Goal: Information Seeking & Learning: Find specific fact

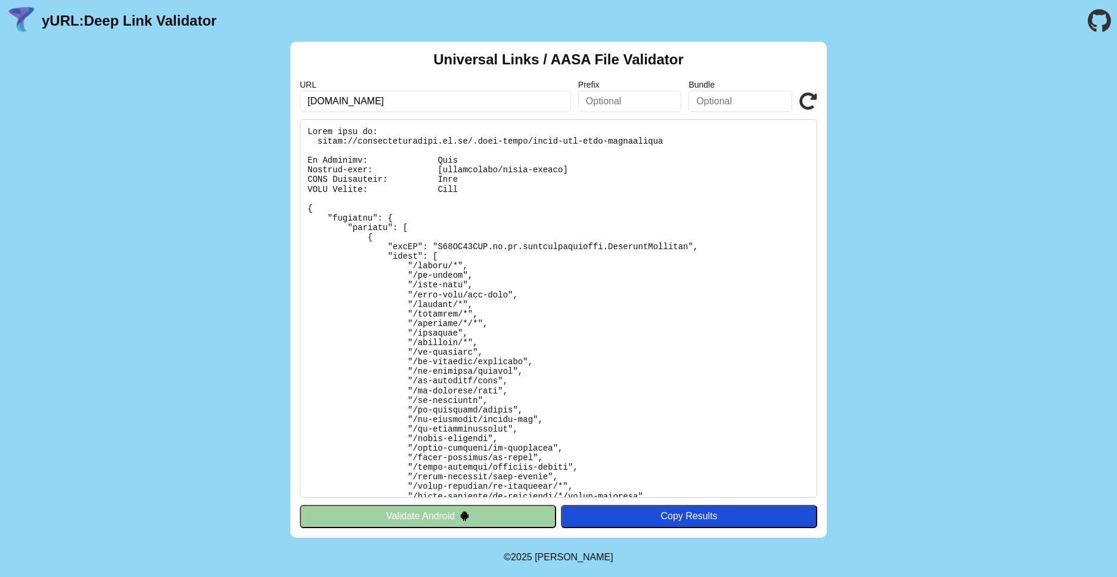
scroll to position [269, 0]
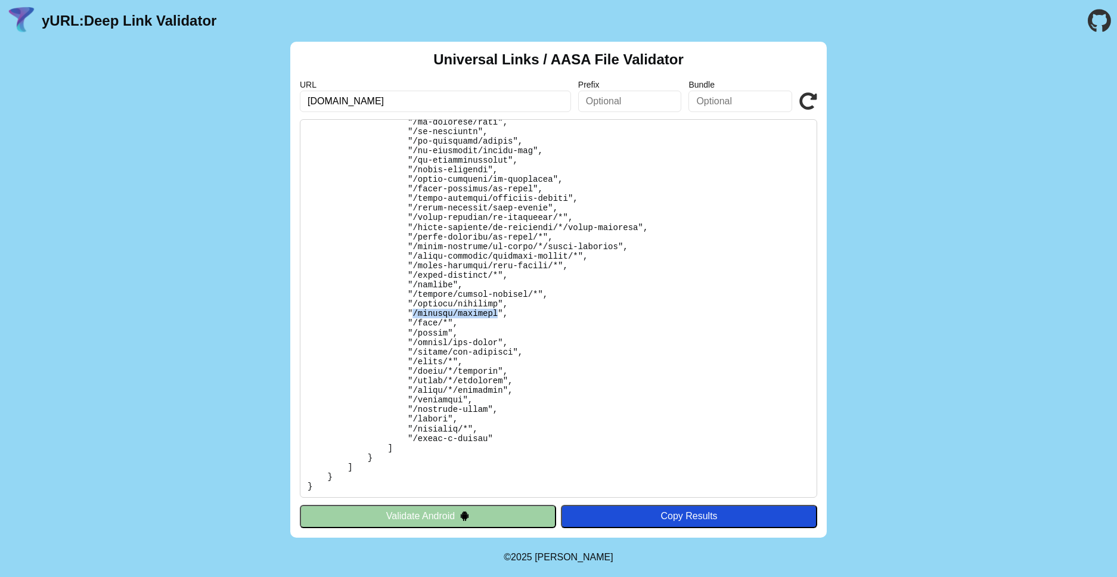
drag, startPoint x: 414, startPoint y: 314, endPoint x: 498, endPoint y: 314, distance: 84.7
click at [498, 314] on pre at bounding box center [559, 308] width 518 height 379
click at [417, 318] on pre at bounding box center [559, 308] width 518 height 379
drag, startPoint x: 413, startPoint y: 316, endPoint x: 452, endPoint y: 317, distance: 39.4
click at [452, 317] on pre at bounding box center [559, 308] width 518 height 379
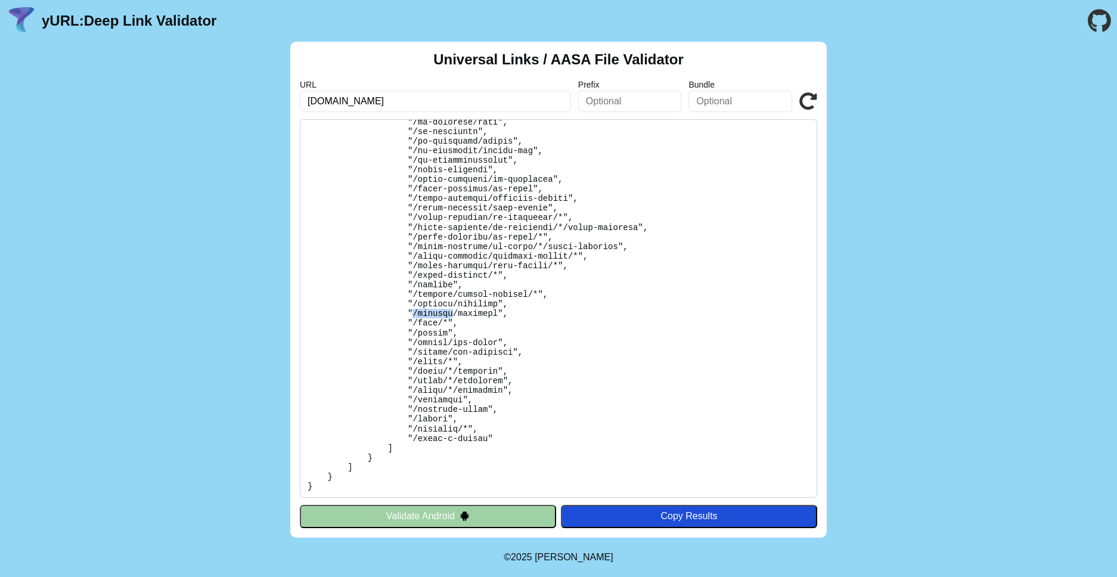
copy pre "/profile"
click at [441, 296] on pre at bounding box center [559, 308] width 518 height 379
click at [437, 309] on pre at bounding box center [559, 308] width 518 height 379
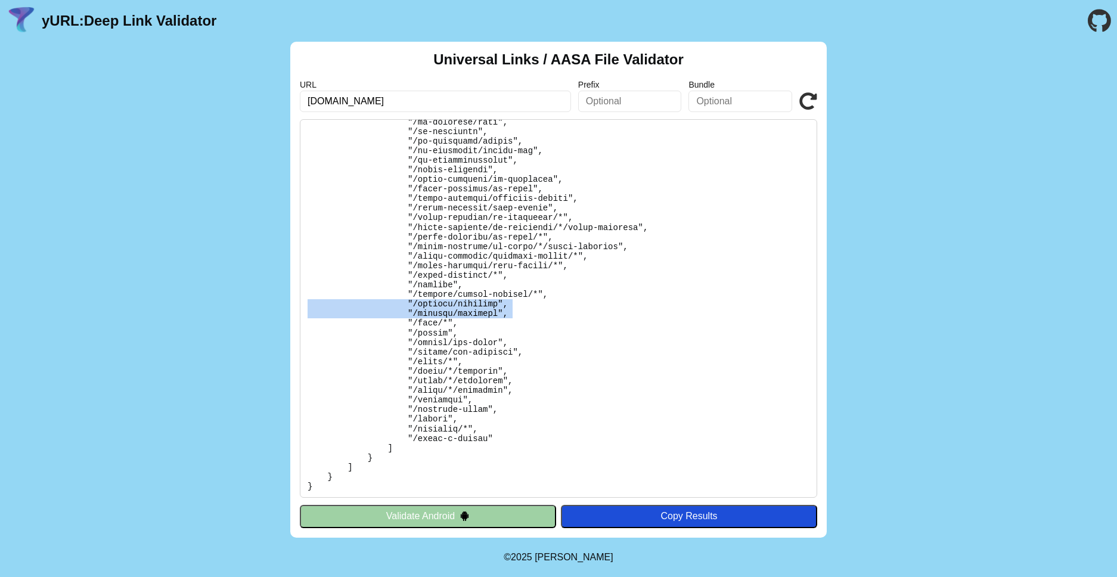
click at [436, 305] on pre at bounding box center [559, 308] width 518 height 379
click at [436, 306] on pre at bounding box center [559, 308] width 518 height 379
drag, startPoint x: 407, startPoint y: 305, endPoint x: 513, endPoint y: 312, distance: 106.4
click at [513, 312] on pre at bounding box center [559, 308] width 518 height 379
click at [510, 308] on pre at bounding box center [559, 308] width 518 height 379
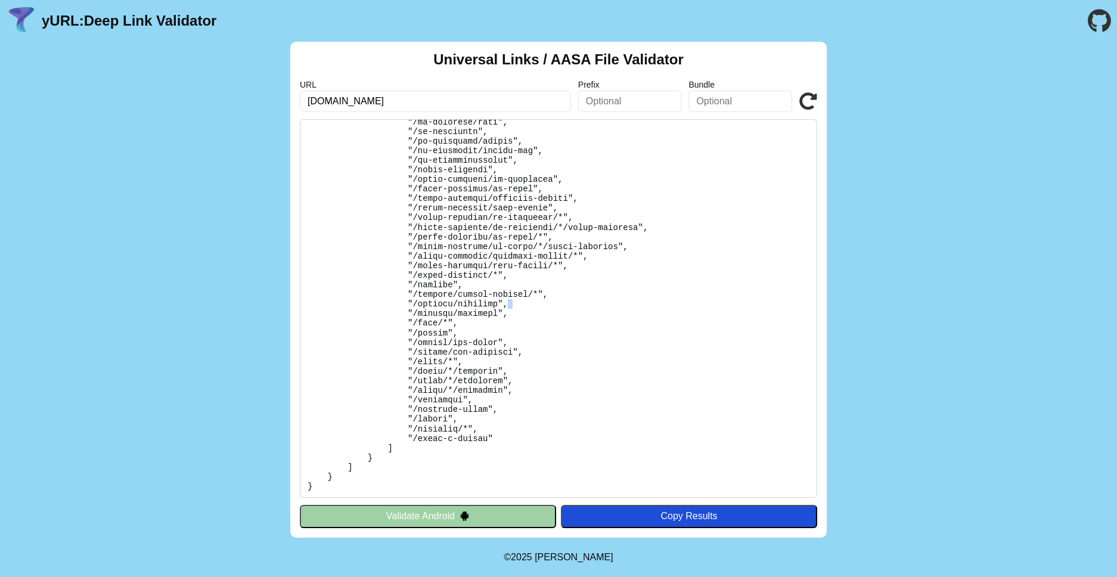
click at [510, 308] on pre at bounding box center [559, 308] width 518 height 379
click at [509, 313] on pre at bounding box center [559, 308] width 518 height 379
click at [476, 318] on pre at bounding box center [559, 308] width 518 height 379
click at [443, 306] on pre at bounding box center [559, 308] width 518 height 379
drag, startPoint x: 443, startPoint y: 306, endPoint x: 485, endPoint y: 303, distance: 42.4
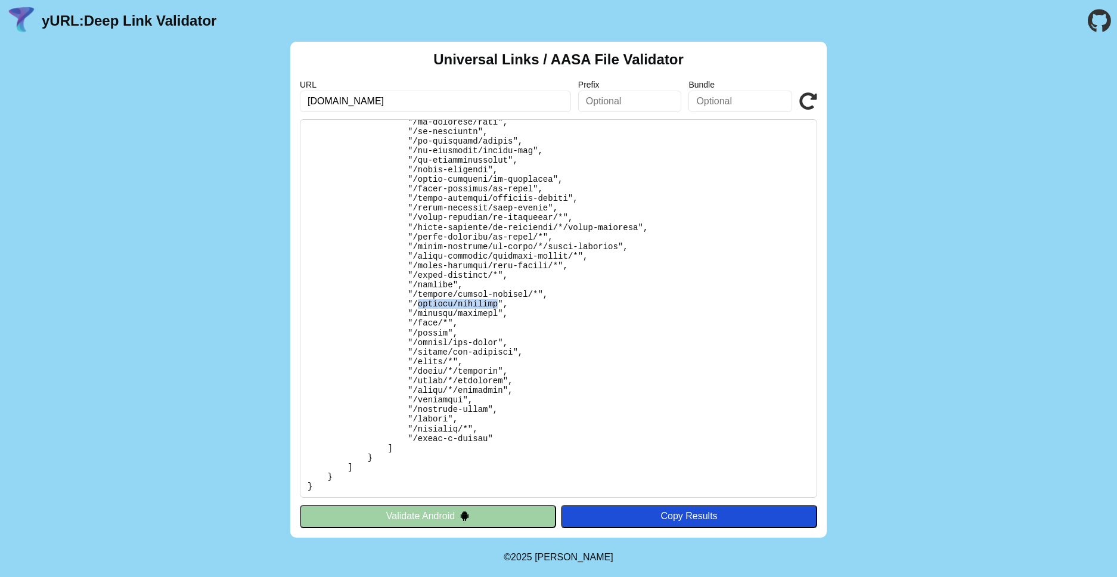
click at [485, 303] on pre at bounding box center [559, 308] width 518 height 379
copy pre "profile/password"
click at [439, 315] on pre at bounding box center [559, 308] width 518 height 379
drag, startPoint x: 439, startPoint y: 315, endPoint x: 463, endPoint y: 317, distance: 23.9
click at [463, 317] on pre at bounding box center [559, 308] width 518 height 379
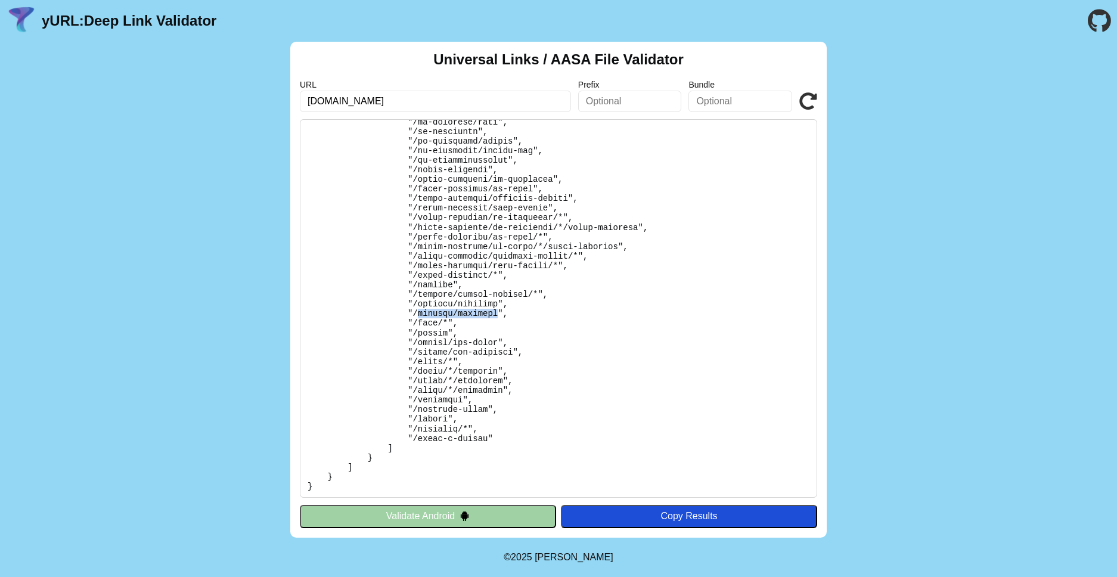
copy pre "profile/settings"
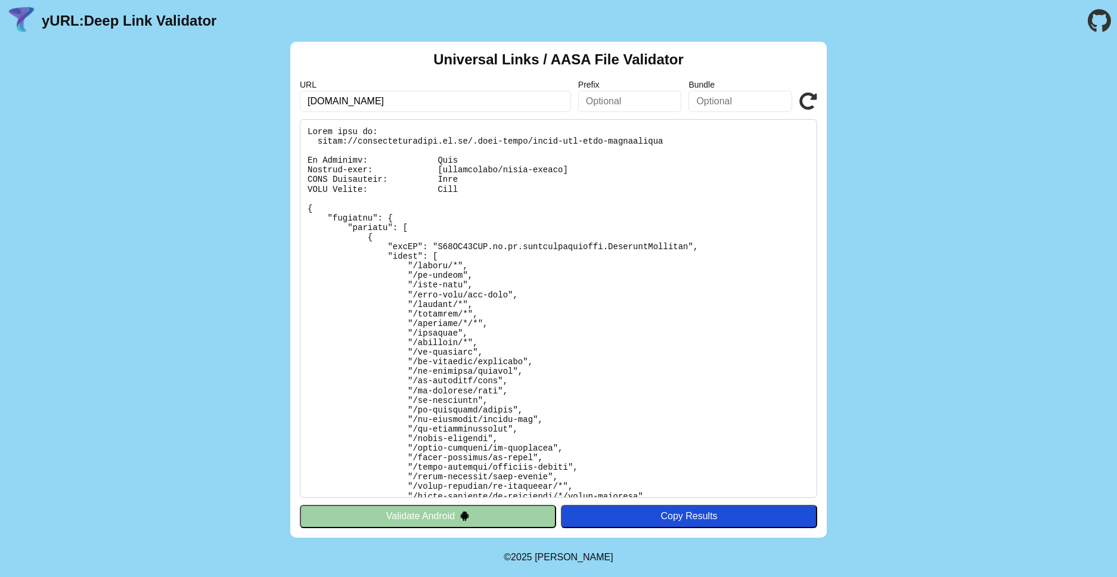
scroll to position [204, 0]
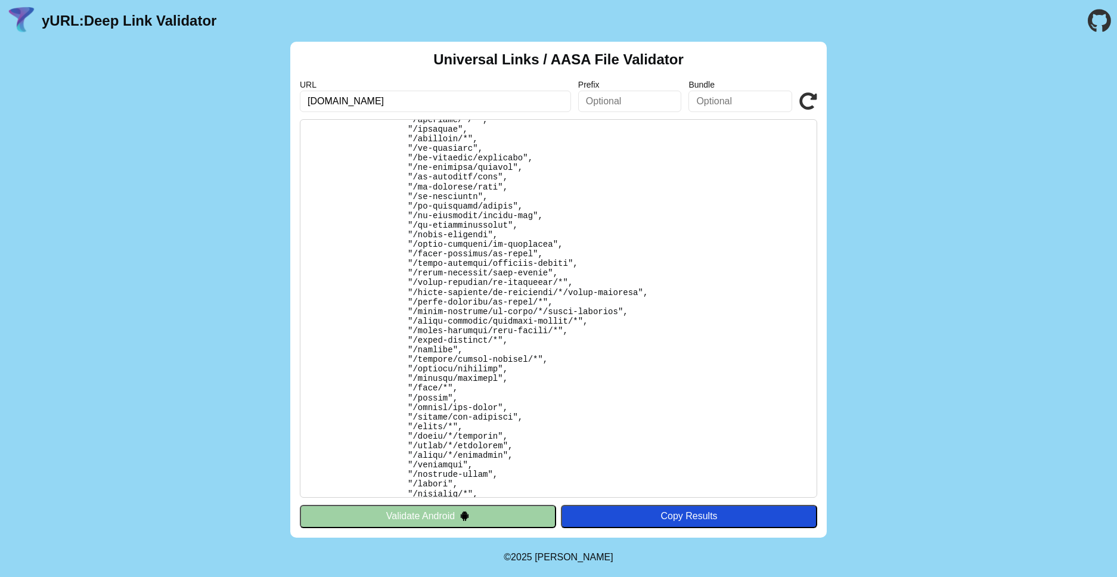
click at [583, 64] on h2 "Universal Links / AASA File Validator" at bounding box center [558, 59] width 250 height 17
copy h2 "AASA"
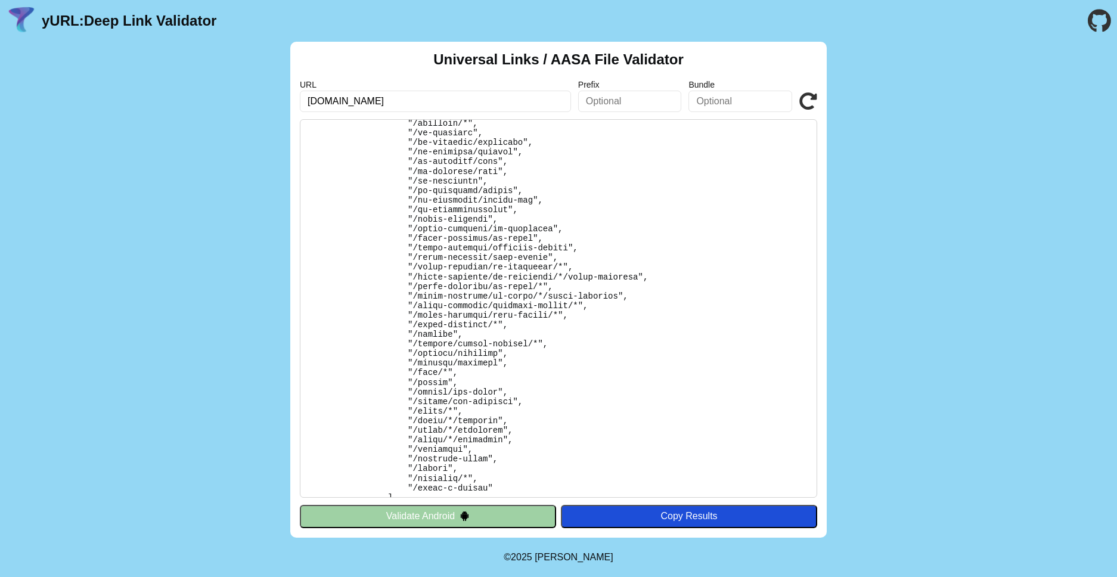
click at [408, 334] on pre at bounding box center [559, 308] width 518 height 379
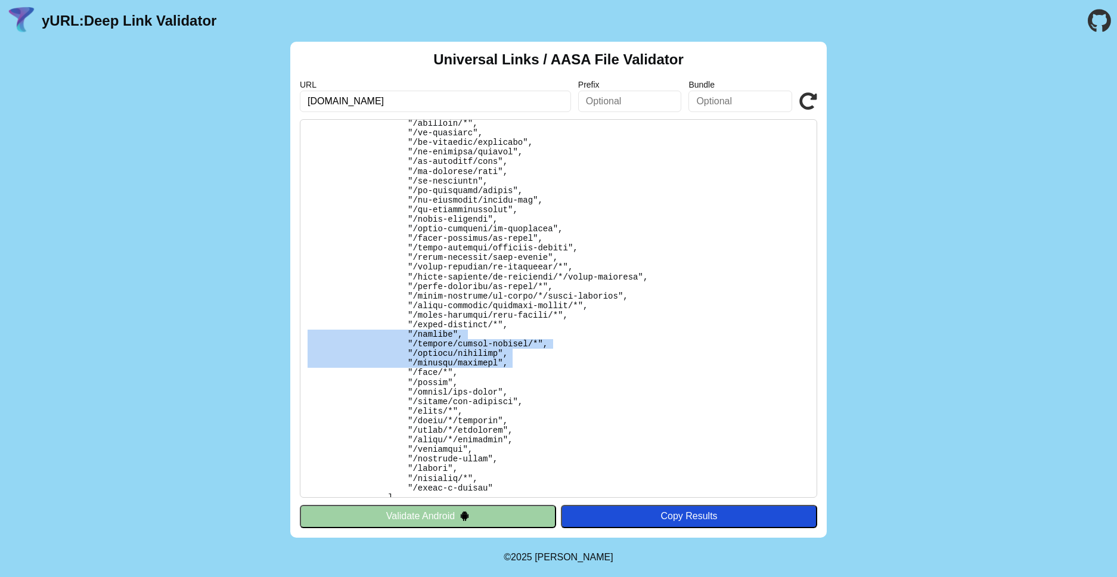
drag, startPoint x: 408, startPoint y: 334, endPoint x: 408, endPoint y: 360, distance: 25.0
click at [408, 360] on pre at bounding box center [559, 308] width 518 height 379
copy pre ""/profile", "/profile/create-address/*", "/profile/password", "/profile/setting…"
click at [465, 342] on pre at bounding box center [559, 308] width 518 height 379
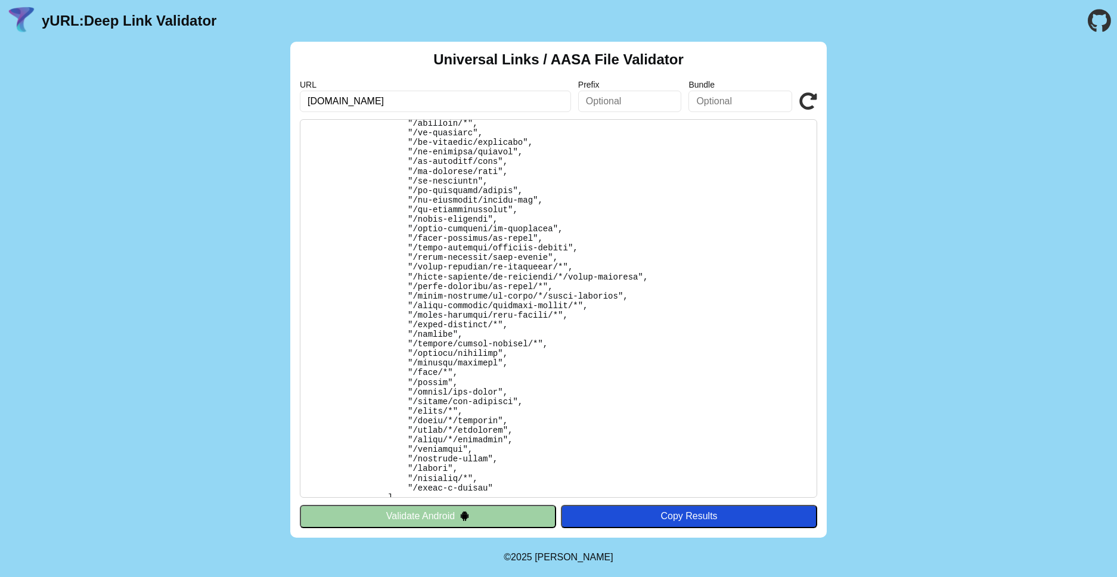
click at [436, 343] on pre at bounding box center [559, 308] width 518 height 379
drag, startPoint x: 436, startPoint y: 343, endPoint x: 537, endPoint y: 345, distance: 100.8
click at [537, 345] on pre at bounding box center [559, 308] width 518 height 379
click at [540, 345] on pre at bounding box center [559, 308] width 518 height 379
drag, startPoint x: 541, startPoint y: 345, endPoint x: 415, endPoint y: 346, distance: 125.8
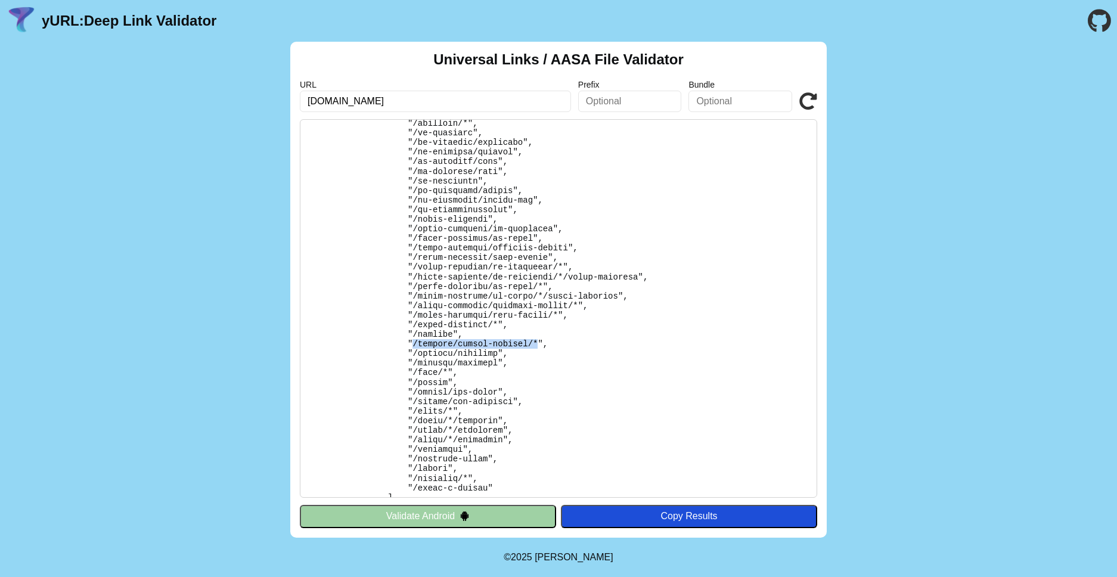
click at [415, 346] on pre at bounding box center [559, 308] width 518 height 379
copy pre "/profile/create-address/*"
